Goal: Task Accomplishment & Management: Complete application form

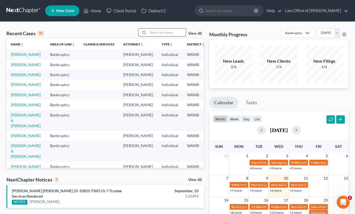
click at [168, 36] on input "search" at bounding box center [167, 33] width 38 height 8
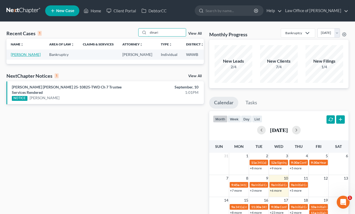
type input "dinari"
click at [15, 57] on link "[PERSON_NAME]" at bounding box center [26, 54] width 30 height 5
select select "6"
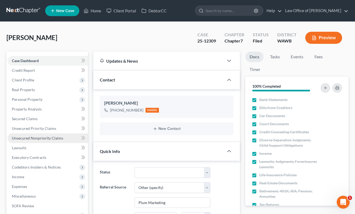
click at [50, 136] on span "Unsecured Nonpriority Claims" at bounding box center [37, 138] width 51 height 5
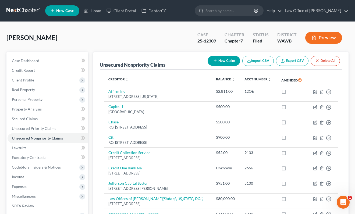
click at [17, 11] on link at bounding box center [23, 11] width 34 height 10
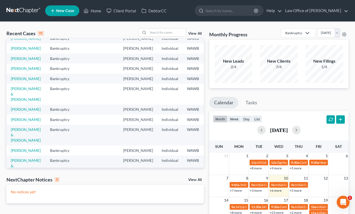
scroll to position [39, 0]
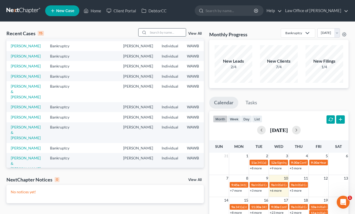
click at [165, 29] on input "search" at bounding box center [167, 33] width 38 height 8
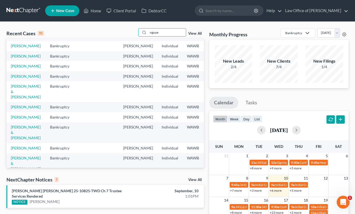
scroll to position [0, 0]
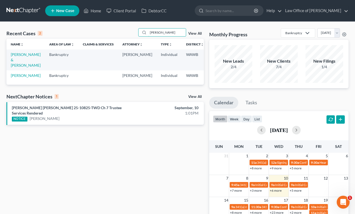
type input "[PERSON_NAME]"
click at [13, 65] on link "[PERSON_NAME] & [PERSON_NAME]" at bounding box center [26, 59] width 30 height 15
select select "6"
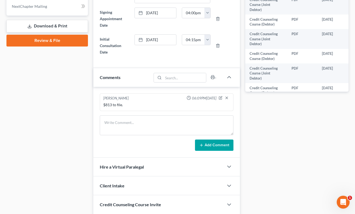
scroll to position [190, 0]
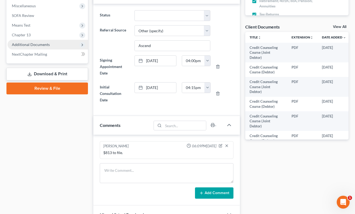
click at [55, 43] on span "Additional Documents" at bounding box center [48, 45] width 80 height 10
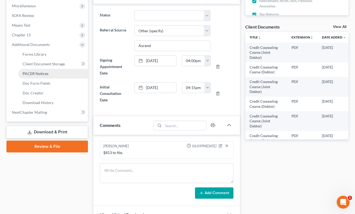
click at [63, 74] on link "PACER Notices" at bounding box center [53, 74] width 70 height 10
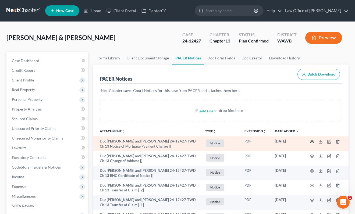
click at [313, 140] on icon "button" at bounding box center [312, 141] width 4 height 3
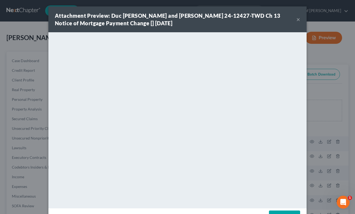
click at [298, 19] on button "×" at bounding box center [298, 19] width 4 height 6
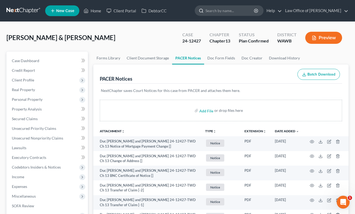
click at [233, 10] on input "search" at bounding box center [229, 11] width 49 height 10
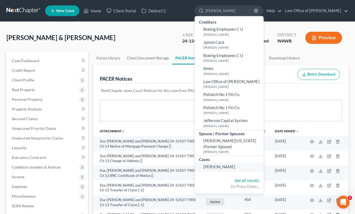
type input "varela"
click at [235, 168] on span "Varela, Gayle" at bounding box center [219, 166] width 32 height 5
select select "6"
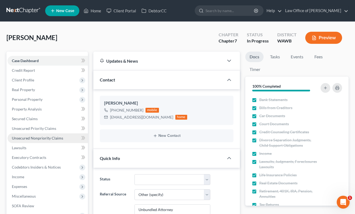
click at [63, 137] on link "Unsecured Nonpriority Claims" at bounding box center [48, 138] width 80 height 10
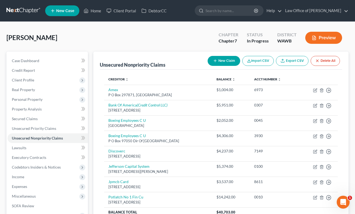
click at [219, 63] on button "New Claim" at bounding box center [224, 61] width 33 height 10
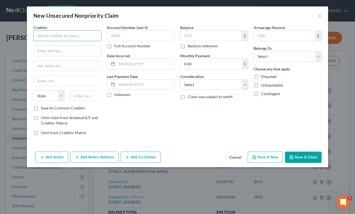
click at [65, 35] on input "text" at bounding box center [67, 35] width 68 height 11
type input "Power Bailbonds"
click at [85, 95] on input "text" at bounding box center [85, 95] width 31 height 11
click at [73, 51] on input "text" at bounding box center [68, 51] width 68 height 10
paste input "314 S Melrose Dr"
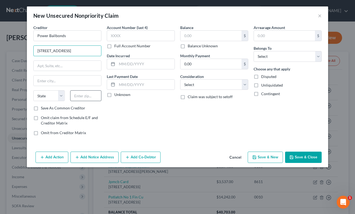
type input "314 S Melrose Dr"
click at [77, 98] on input "text" at bounding box center [85, 95] width 31 height 11
type input "92081"
click at [220, 32] on input "text" at bounding box center [210, 36] width 61 height 10
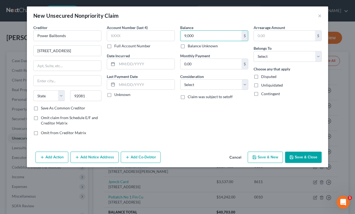
type input "9,000"
click at [268, 55] on select "Select Debtor 1 Only Debtor 2 Only Debtor 1 And Debtor 2 Only At Least One Of T…" at bounding box center [288, 56] width 68 height 11
select select "0"
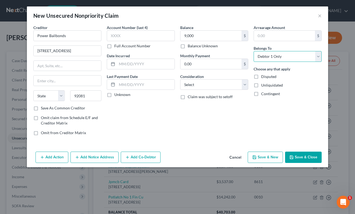
click at [254, 51] on select "Select Debtor 1 Only Debtor 2 Only Debtor 1 And Debtor 2 Only At Least One Of T…" at bounding box center [288, 56] width 68 height 11
click at [270, 157] on button "Save & New" at bounding box center [265, 157] width 35 height 11
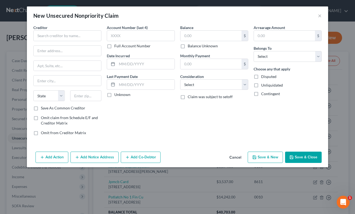
type input "9,000.00"
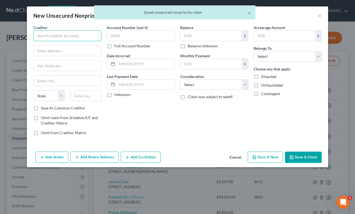
click at [60, 38] on input "text" at bounding box center [67, 35] width 68 height 11
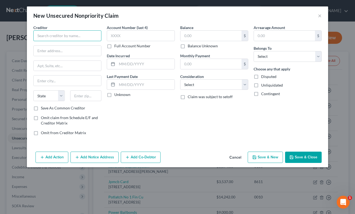
paste input "First Fianancial Asset Management"
click at [54, 37] on input "First Fianancial Asset Management" at bounding box center [67, 35] width 68 height 11
drag, startPoint x: 98, startPoint y: 36, endPoint x: 8, endPoint y: 33, distance: 90.4
click at [9, 33] on div "New Unsecured Nonpriority Claim × Creditor * First Financial Asset Management S…" at bounding box center [177, 107] width 355 height 214
type input "First Financial Asset Management"
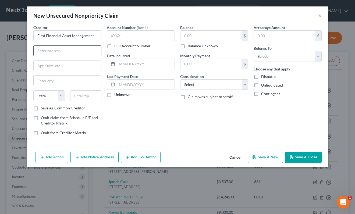
click at [69, 47] on input "text" at bounding box center [68, 51] width 68 height 10
paste input "3091 Governors Lake Dr NW #500"
type input "3091 Governors Lake Dr NW #500"
click at [84, 94] on input "text" at bounding box center [85, 95] width 31 height 11
type input "30071"
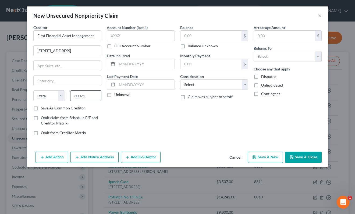
type input "Norcross"
select select "10"
click at [194, 33] on input "text" at bounding box center [210, 36] width 61 height 10
type input "14,000"
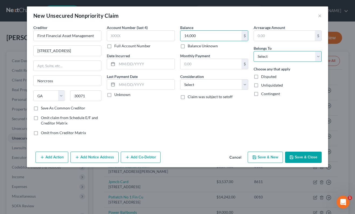
click at [278, 55] on select "Select Debtor 1 Only Debtor 2 Only Debtor 1 And Debtor 2 Only At Least One Of T…" at bounding box center [288, 56] width 68 height 11
select select "0"
click at [254, 51] on select "Select Debtor 1 Only Debtor 2 Only Debtor 1 And Debtor 2 Only At Least One Of T…" at bounding box center [288, 56] width 68 height 11
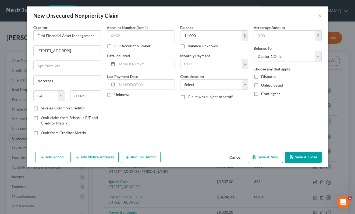
click at [303, 160] on button "Save & Close" at bounding box center [303, 157] width 37 height 11
